Goal: Task Accomplishment & Management: Use online tool/utility

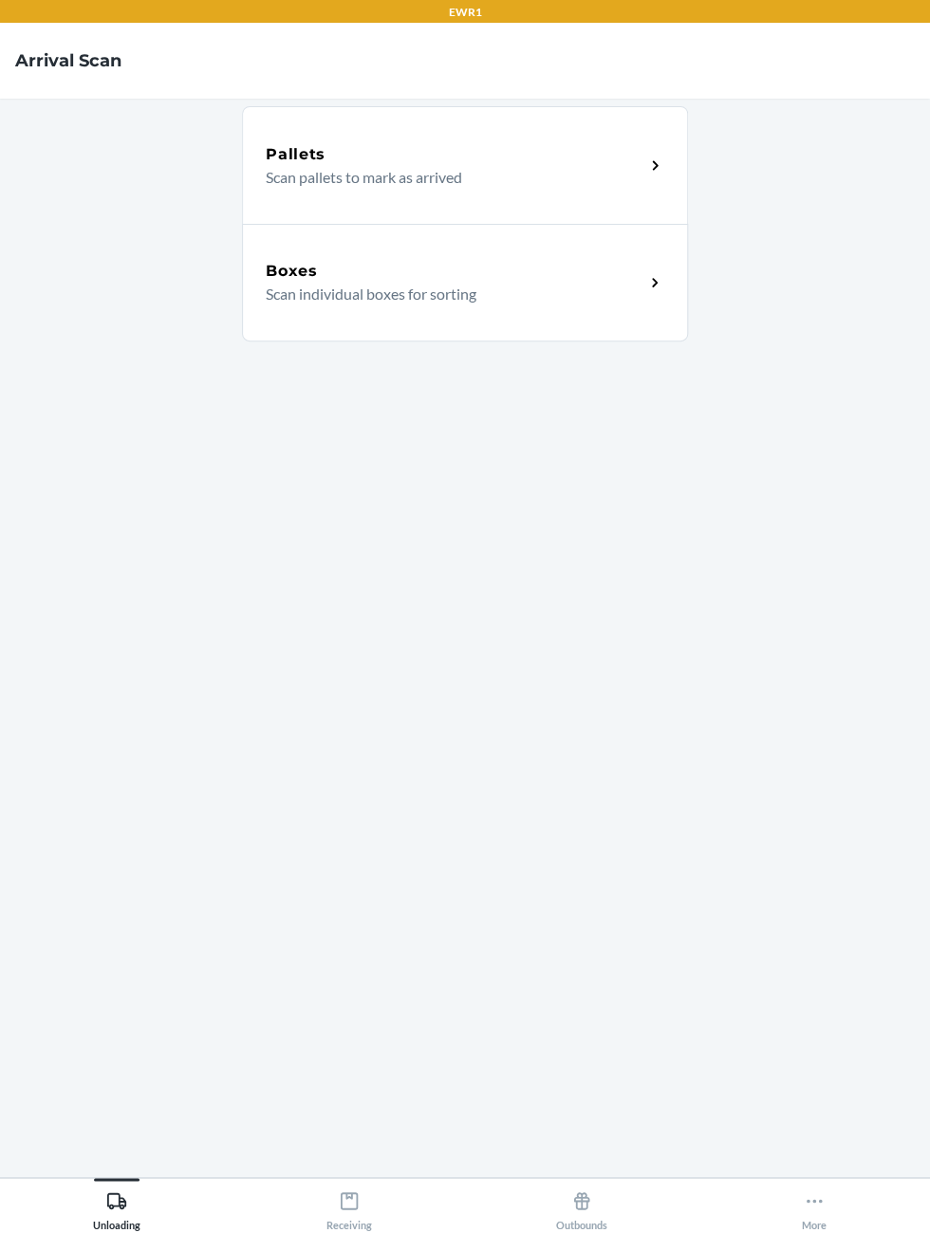
click at [562, 137] on div "Pallets Scan pallets to mark as arrived" at bounding box center [465, 165] width 446 height 118
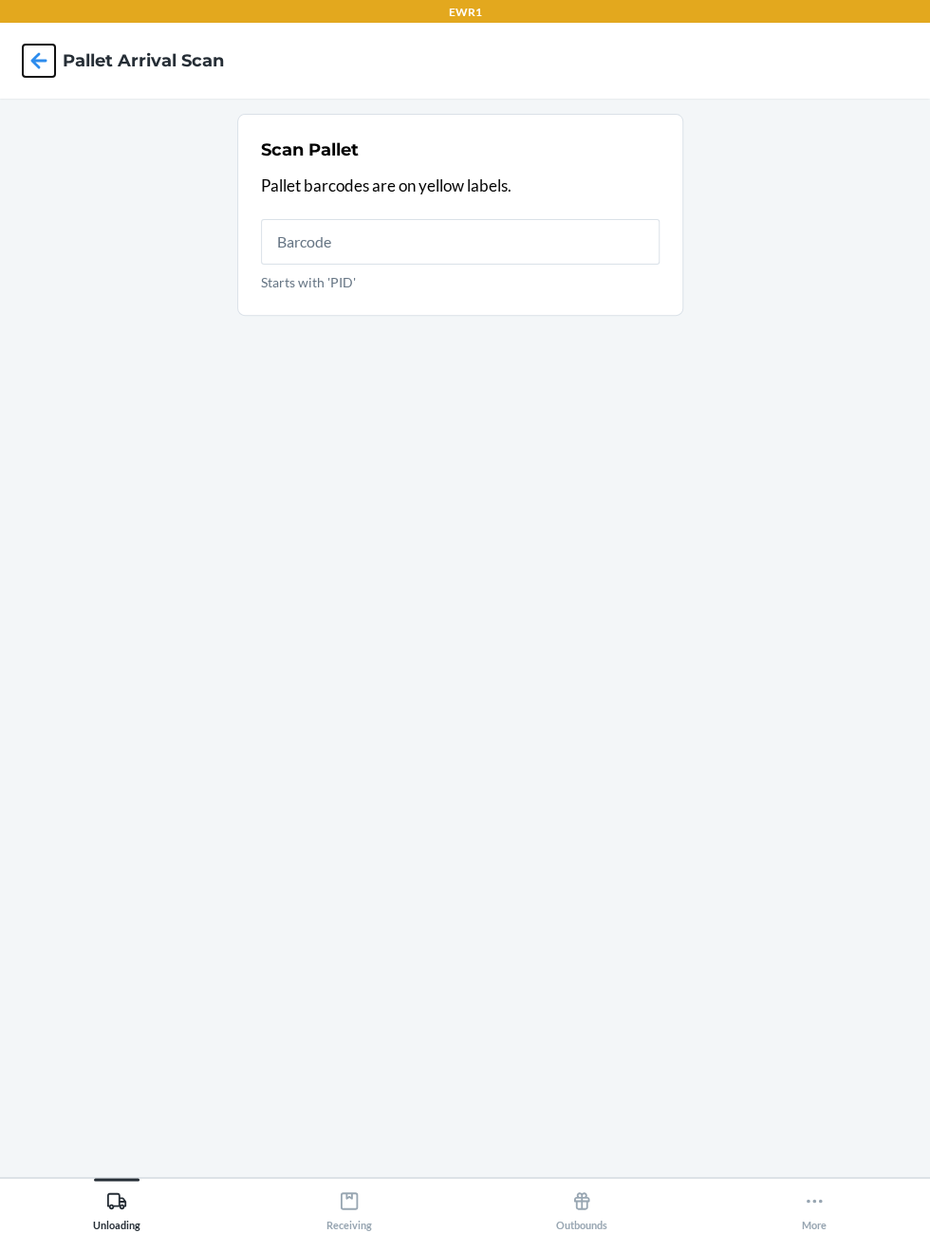
click at [52, 61] on icon at bounding box center [39, 61] width 32 height 32
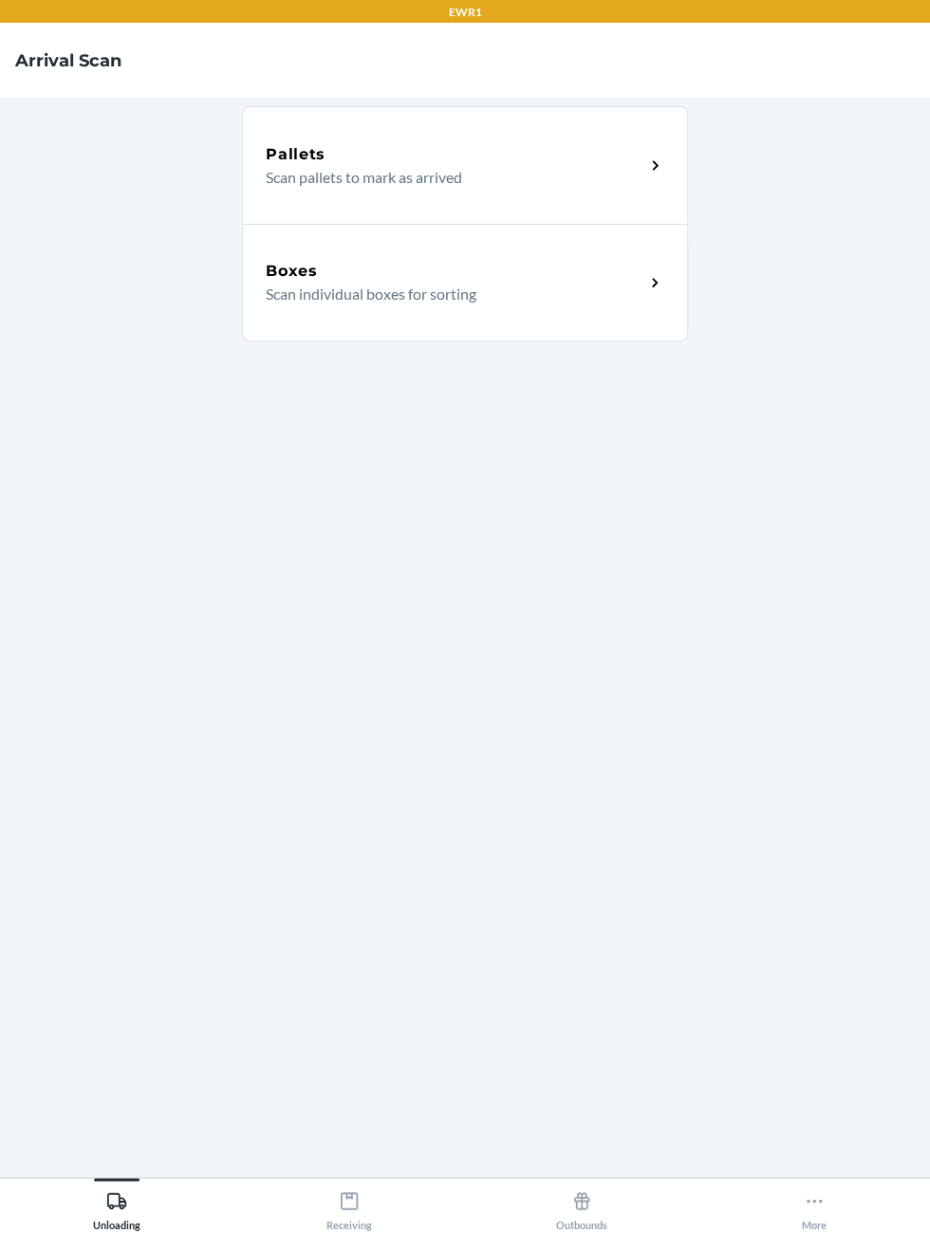
click at [625, 284] on p "Scan individual boxes for sorting" at bounding box center [447, 294] width 363 height 23
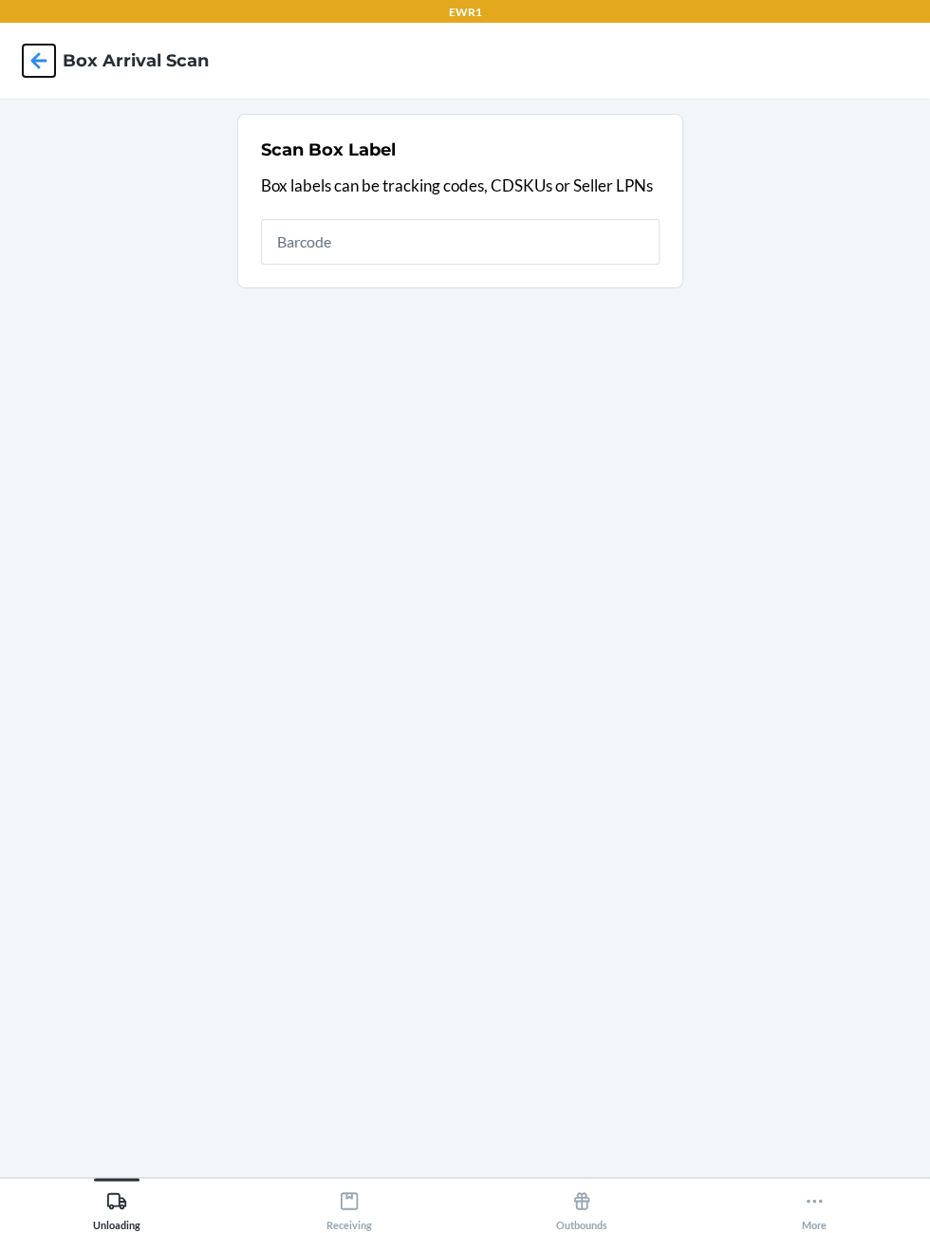
click at [47, 71] on icon at bounding box center [39, 61] width 32 height 32
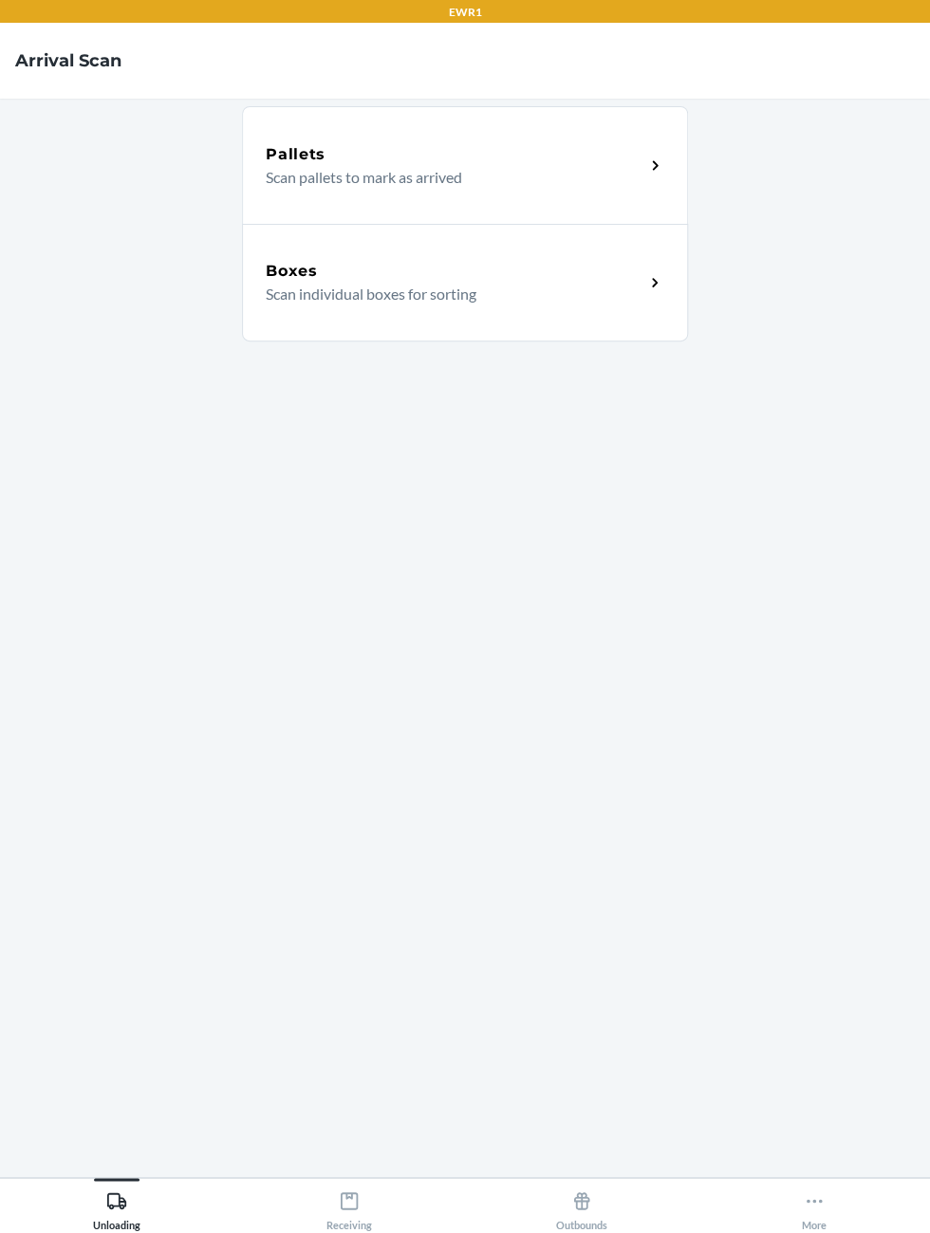
click at [506, 168] on p "Scan pallets to mark as arrived" at bounding box center [447, 177] width 363 height 23
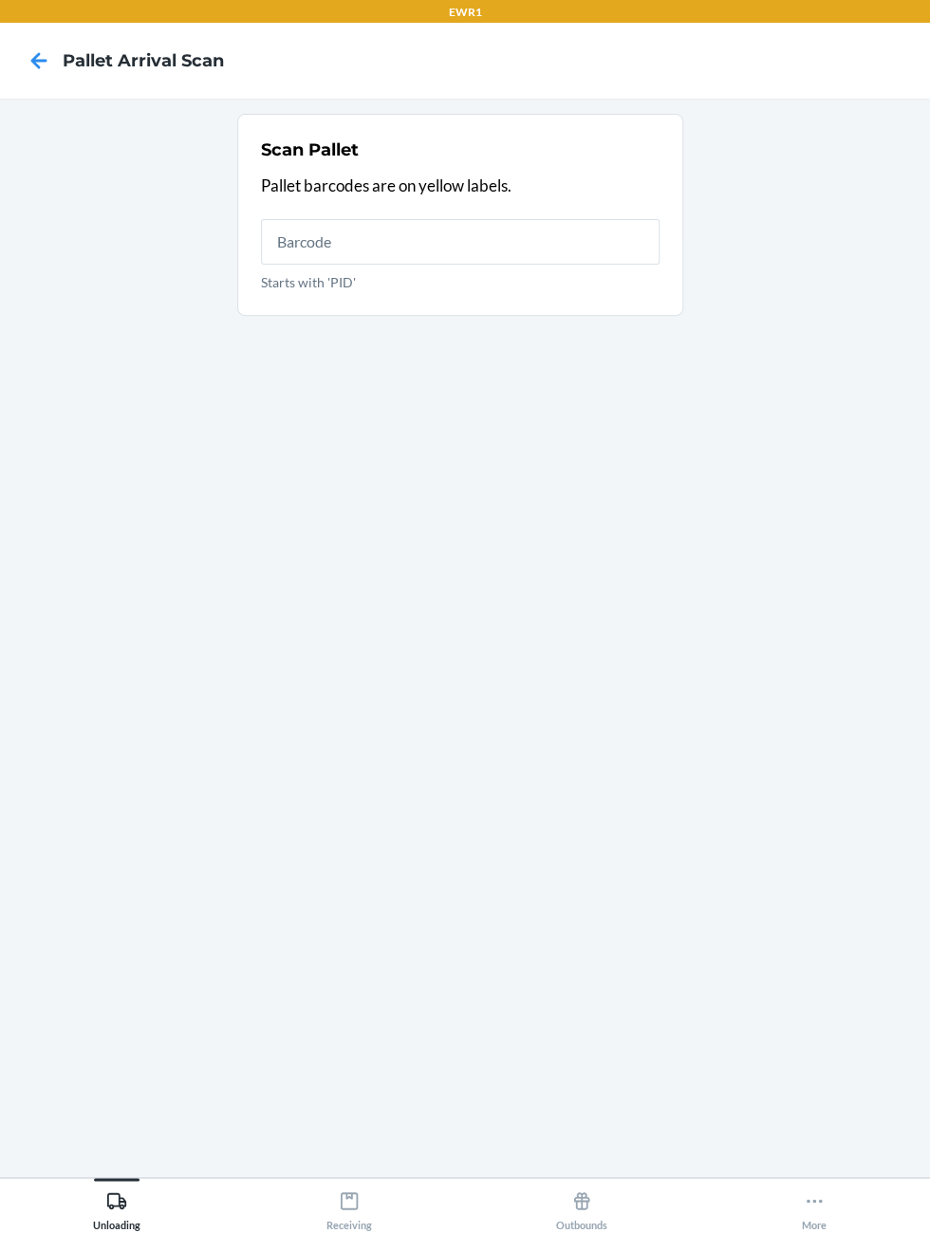
click at [609, 241] on input "Starts with 'PID'" at bounding box center [460, 242] width 398 height 46
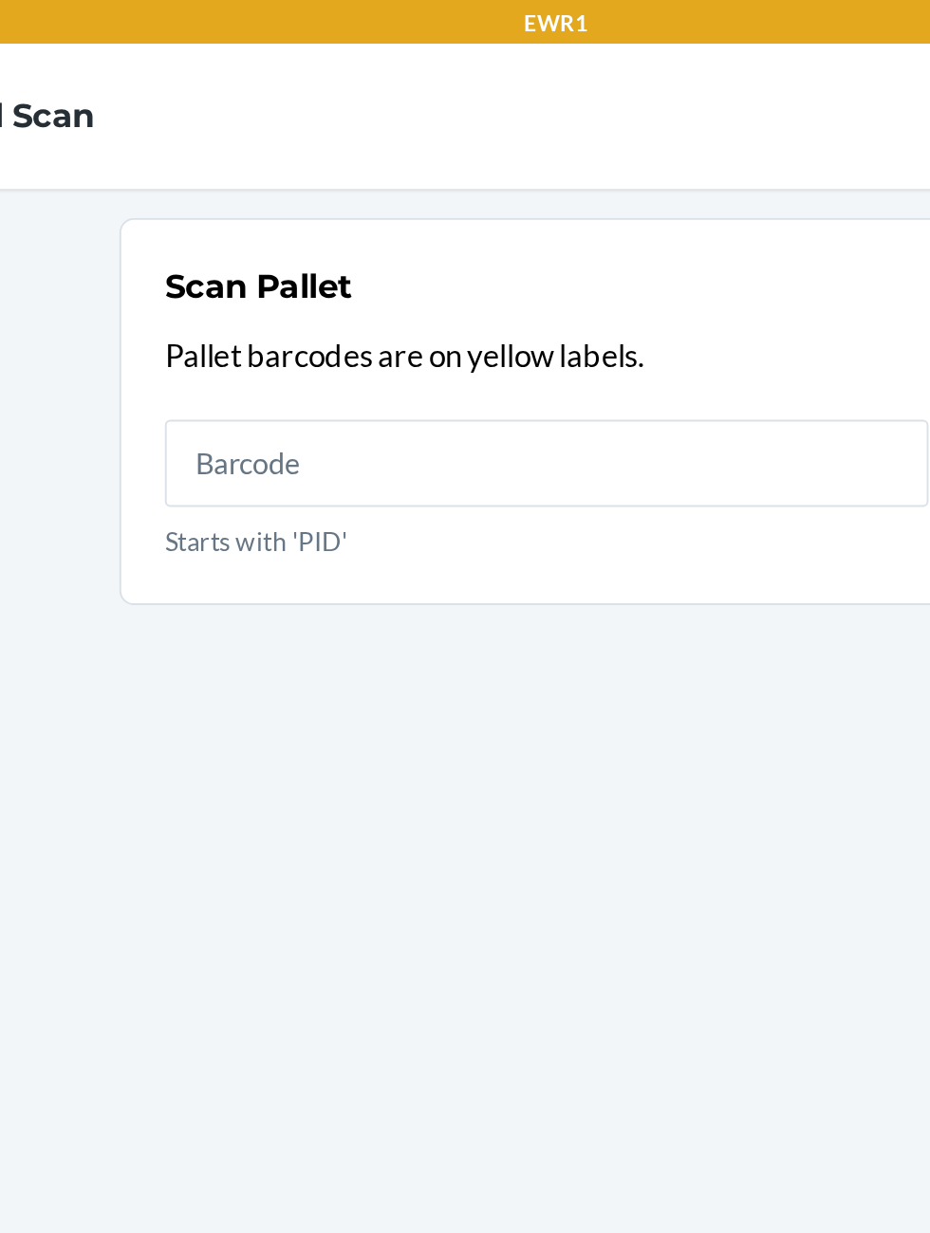
click at [559, 245] on input "Starts with 'PID'" at bounding box center [460, 242] width 398 height 46
